Goal: Check status

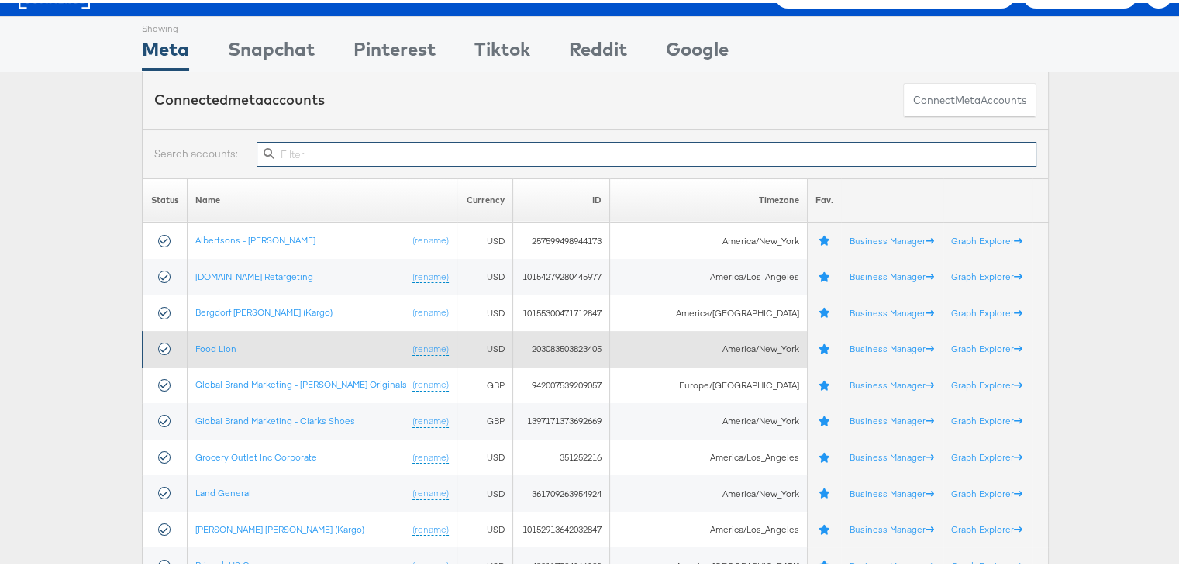
scroll to position [34, 0]
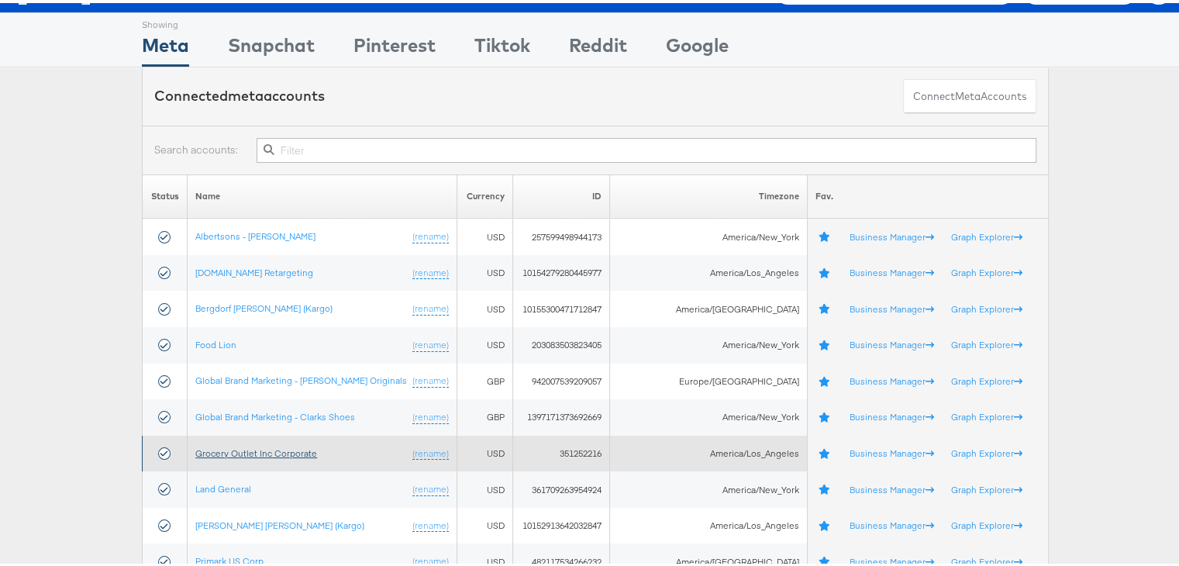
click at [224, 448] on link "Grocery Outlet Inc Corporate" at bounding box center [256, 450] width 122 height 12
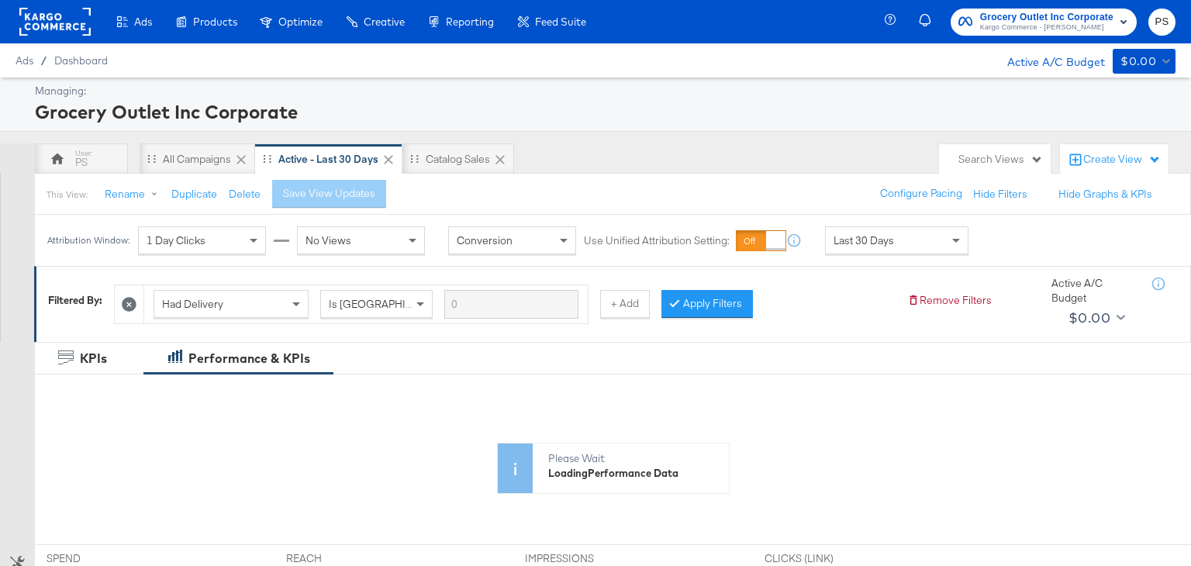
click at [588, 254] on div "Attribution Window: 1 Day Clicks No Views Conversion Use Unified Attribution Se…" at bounding box center [511, 240] width 953 height 51
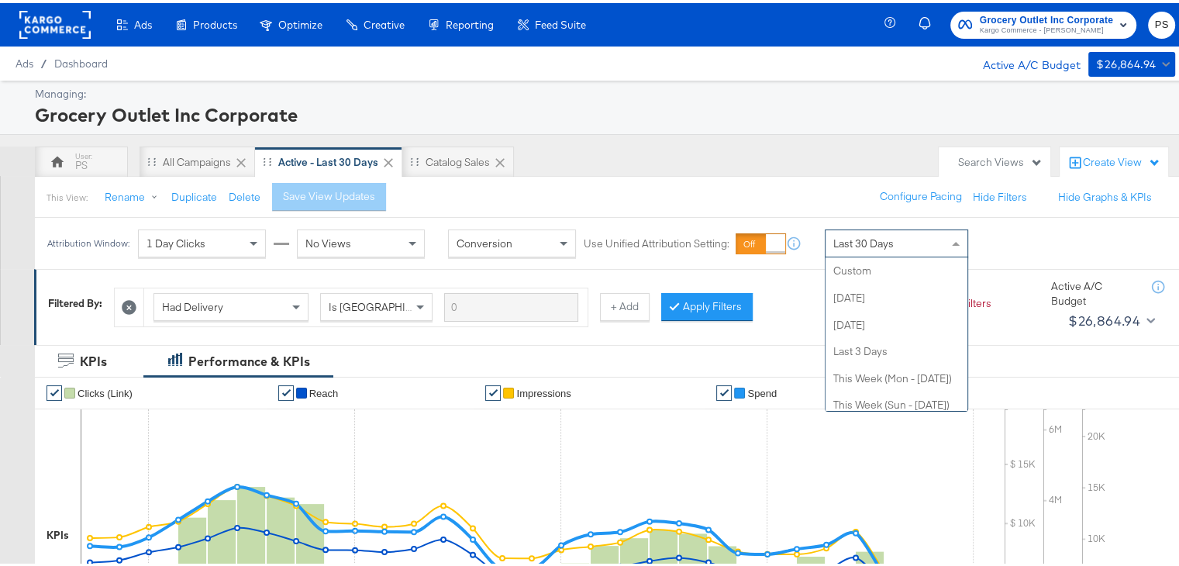
click at [894, 242] on div "Last 30 Days" at bounding box center [897, 240] width 142 height 26
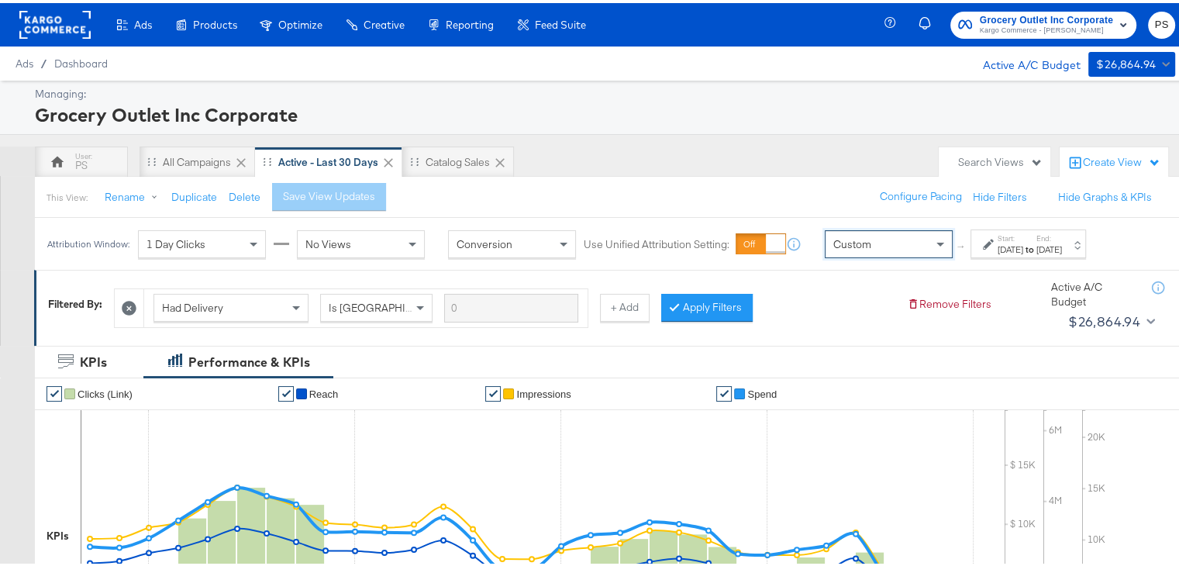
click at [1023, 251] on div "Aug 28th 2025" at bounding box center [1011, 246] width 26 height 12
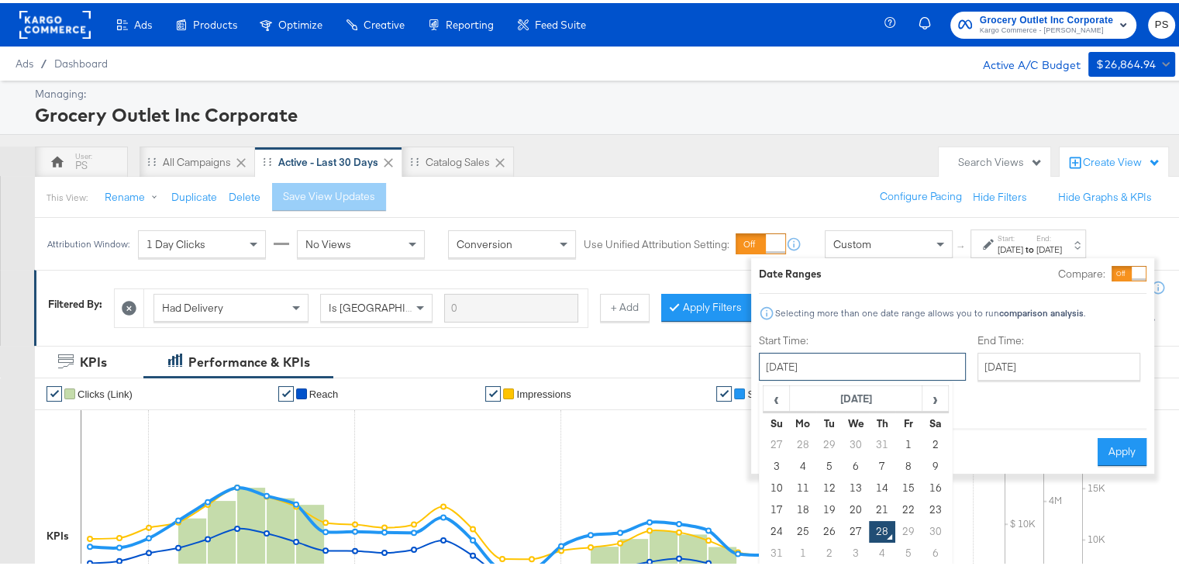
click at [875, 367] on input "August 28th 2025" at bounding box center [862, 364] width 207 height 28
click at [907, 435] on td "1" at bounding box center [908, 442] width 26 height 22
type input "August 1st 2025"
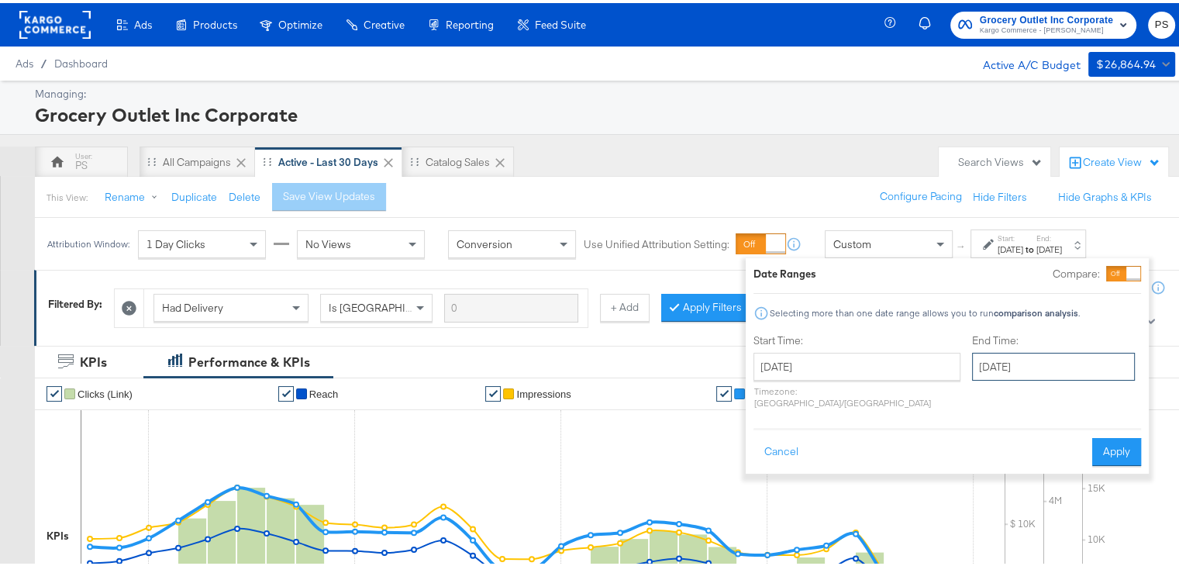
click at [972, 365] on input "August 28th 2025" at bounding box center [1053, 364] width 163 height 28
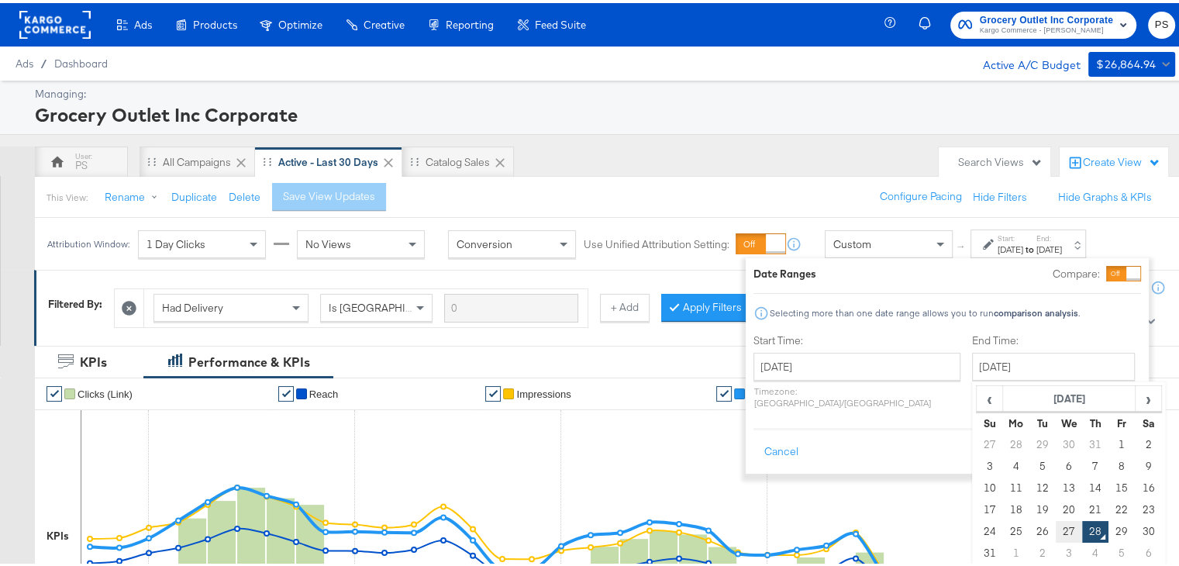
click at [1056, 531] on td "27" at bounding box center [1069, 529] width 26 height 22
type input "August 27th 2025"
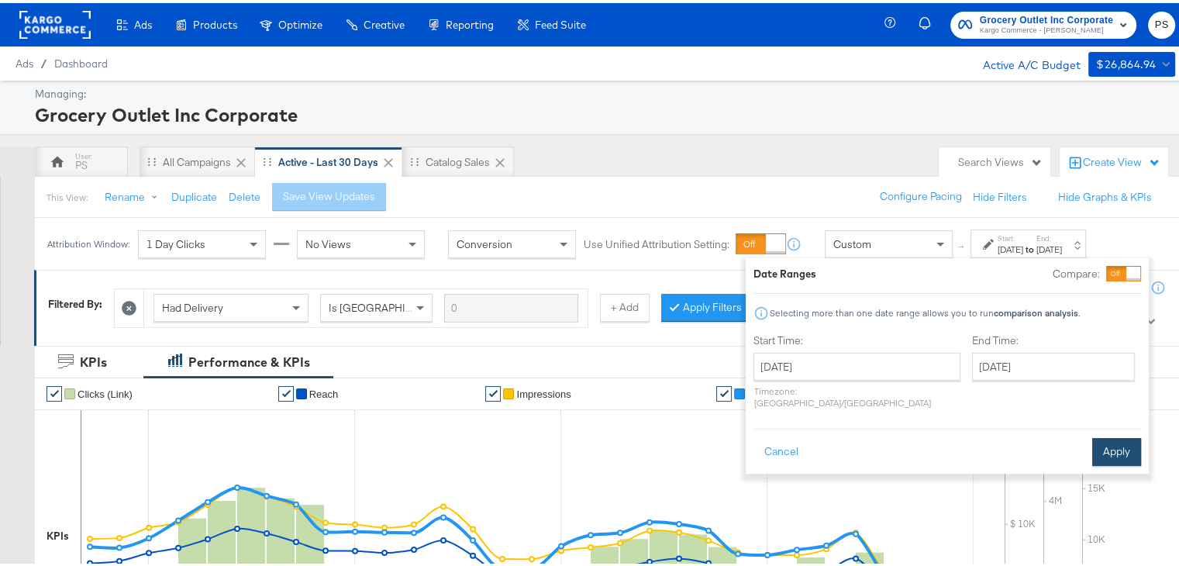
click at [1122, 435] on button "Apply" at bounding box center [1116, 449] width 49 height 28
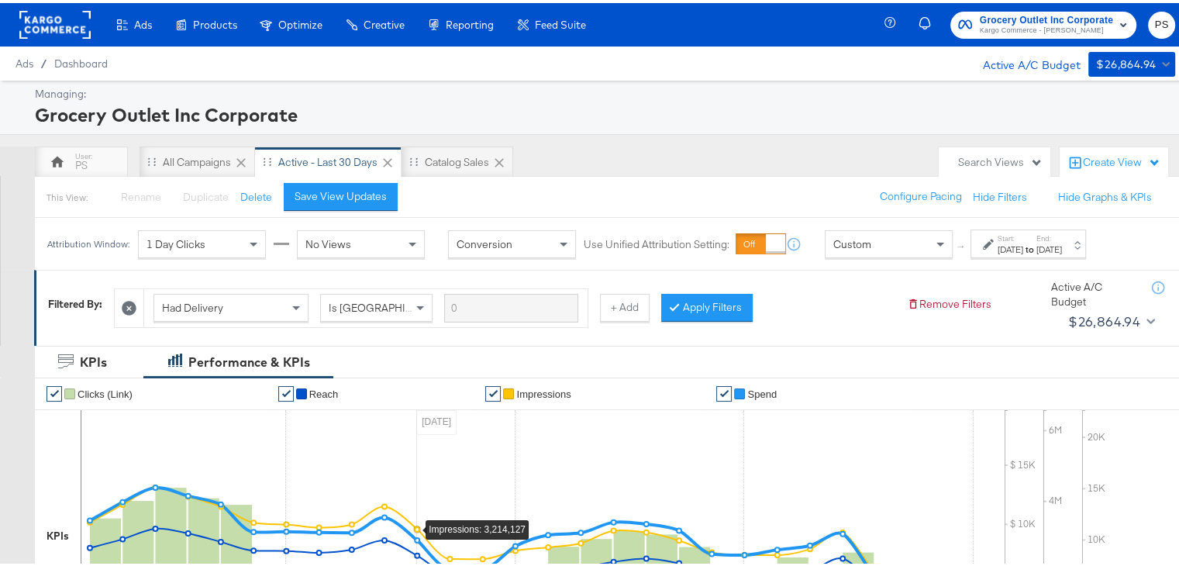
drag, startPoint x: 482, startPoint y: 137, endPoint x: 1050, endPoint y: 245, distance: 577.5
click at [1036, 245] on strong "to" at bounding box center [1029, 246] width 13 height 12
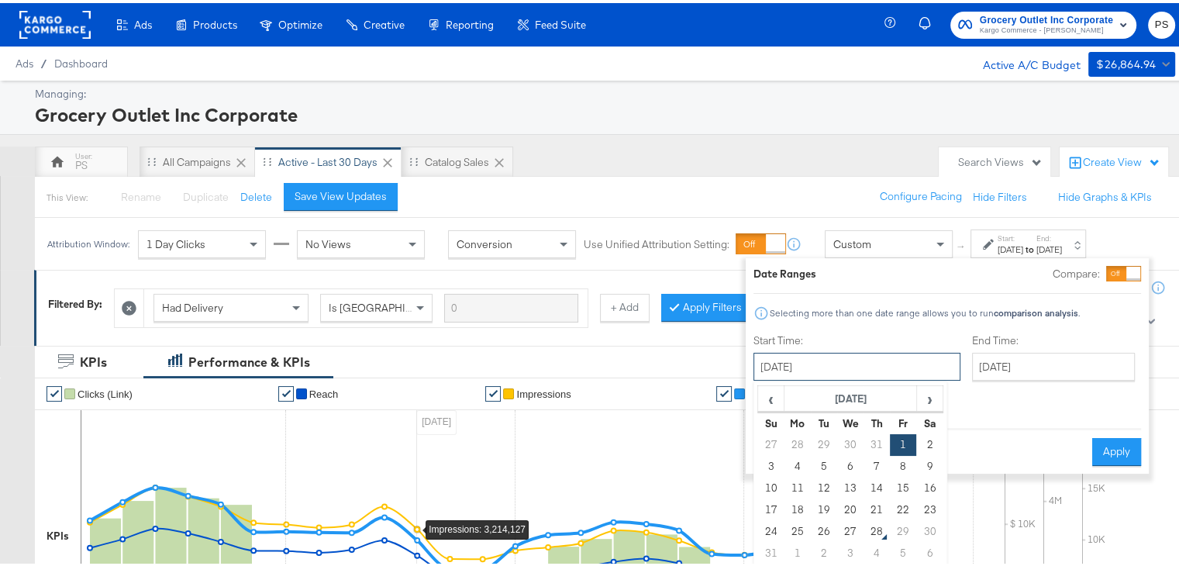
click at [831, 357] on input "August 1st 2025" at bounding box center [856, 364] width 207 height 28
click at [796, 482] on td "11" at bounding box center [797, 485] width 26 height 22
type input "August 11th 2025"
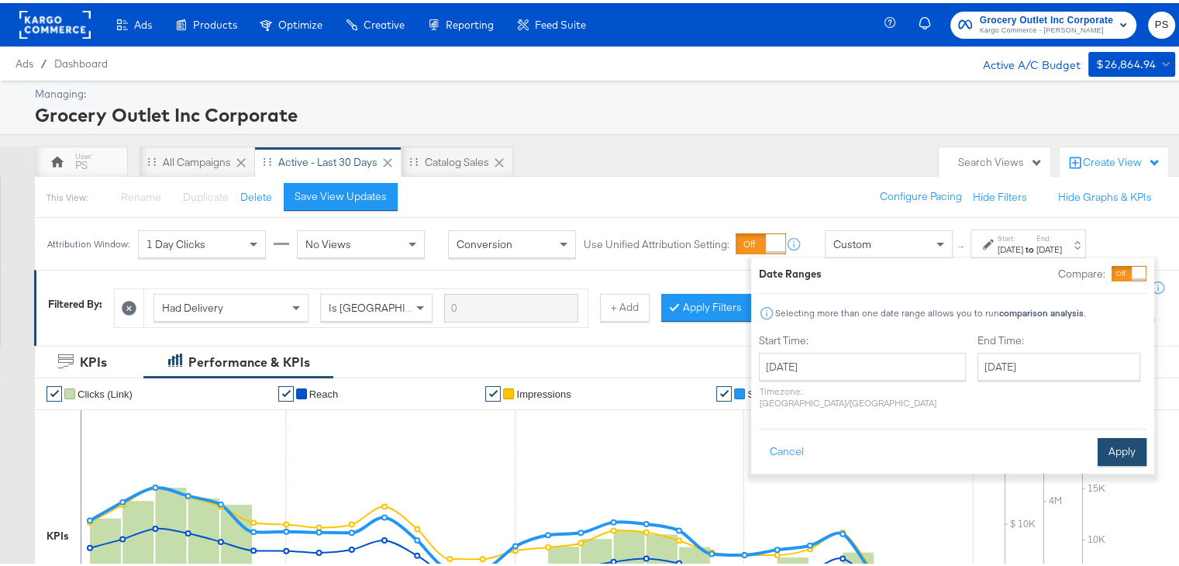
click at [1120, 435] on button "Apply" at bounding box center [1122, 449] width 49 height 28
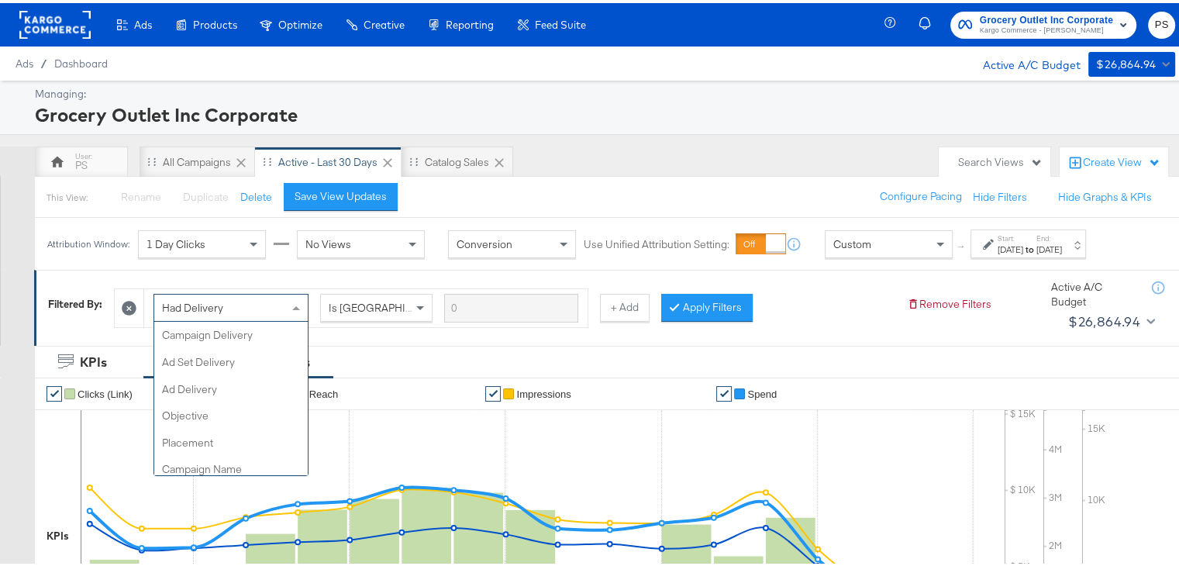
click at [220, 295] on div "Had Delivery" at bounding box center [230, 304] width 153 height 26
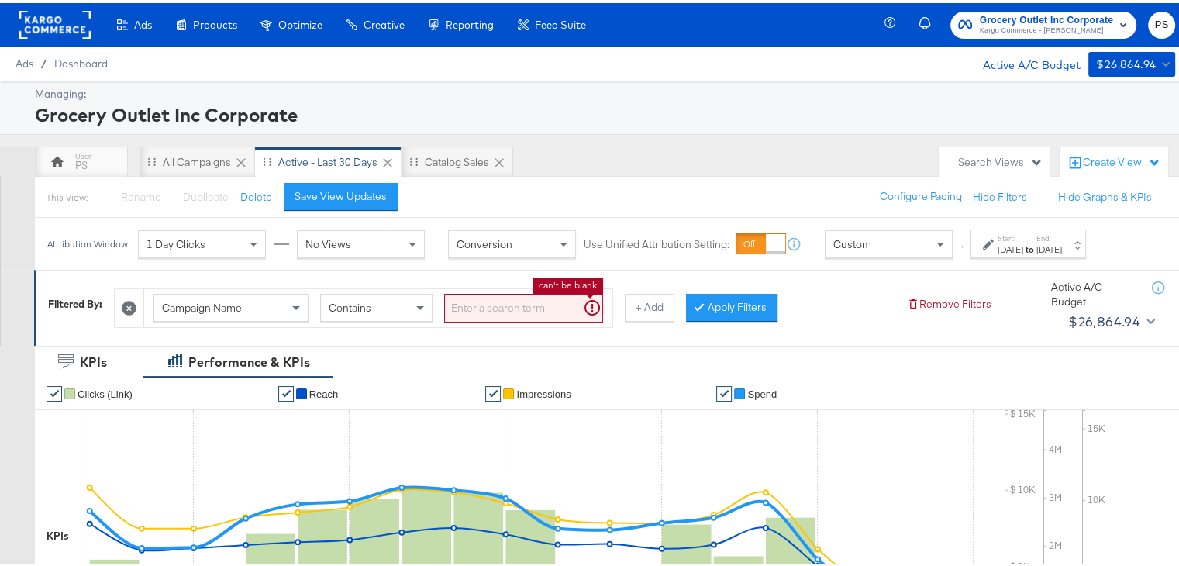
click at [483, 304] on input "search" at bounding box center [523, 305] width 159 height 29
paste input "AllStores_TCAP_Kargo_Awareness"
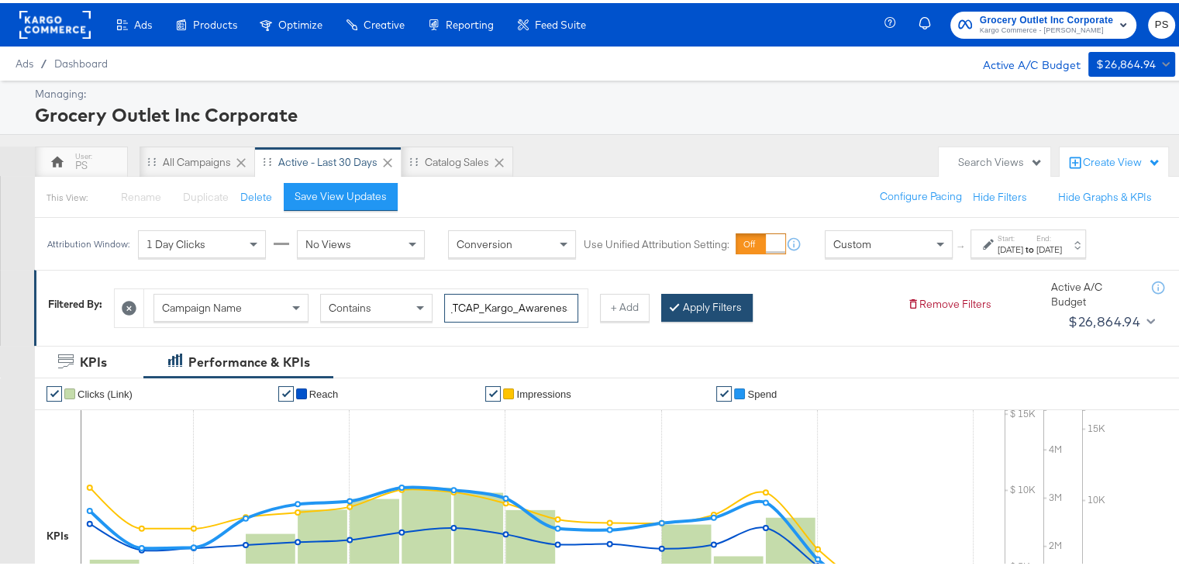
type input "AllStores_TCAP_Kargo_Awareness"
click at [686, 299] on button "Apply Filters" at bounding box center [706, 305] width 91 height 28
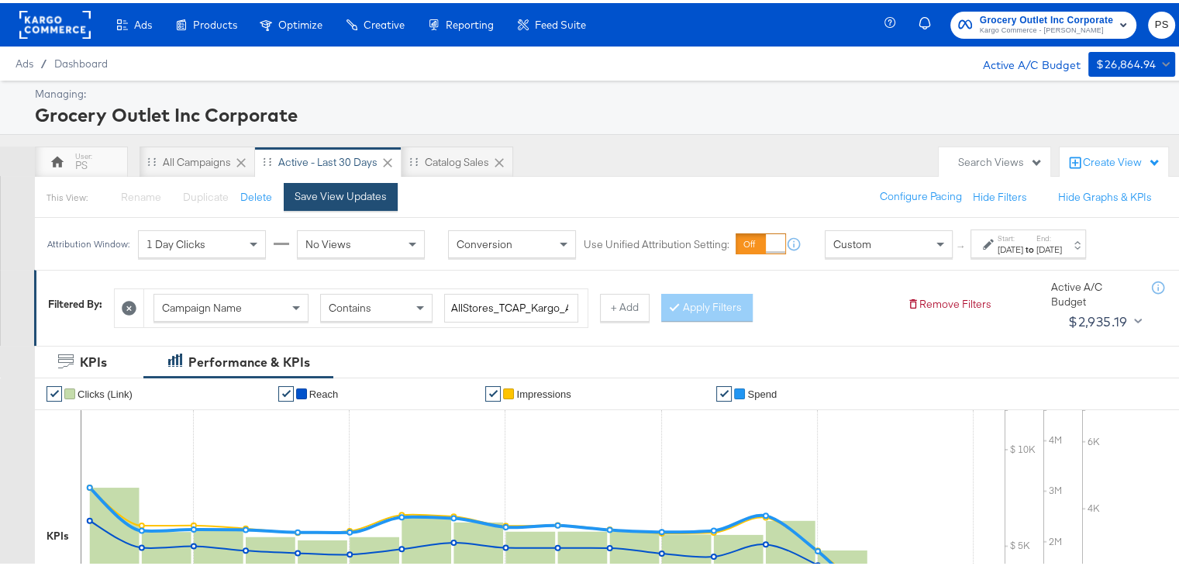
click at [342, 200] on button "Save View Updates" at bounding box center [341, 194] width 114 height 28
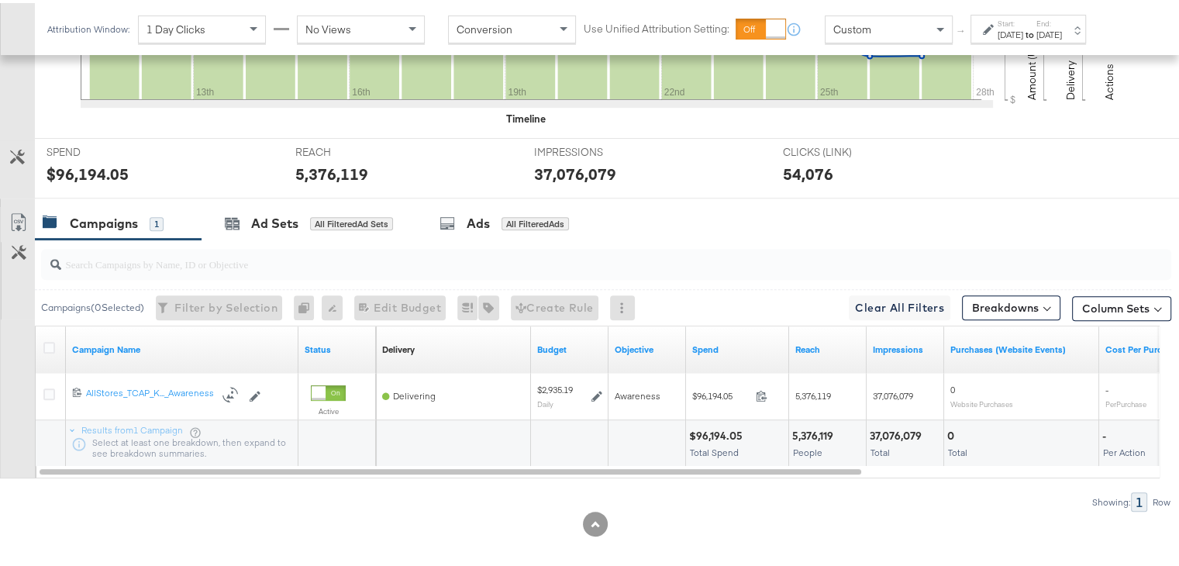
scroll to position [552, 0]
